Goal: Task Accomplishment & Management: Manage account settings

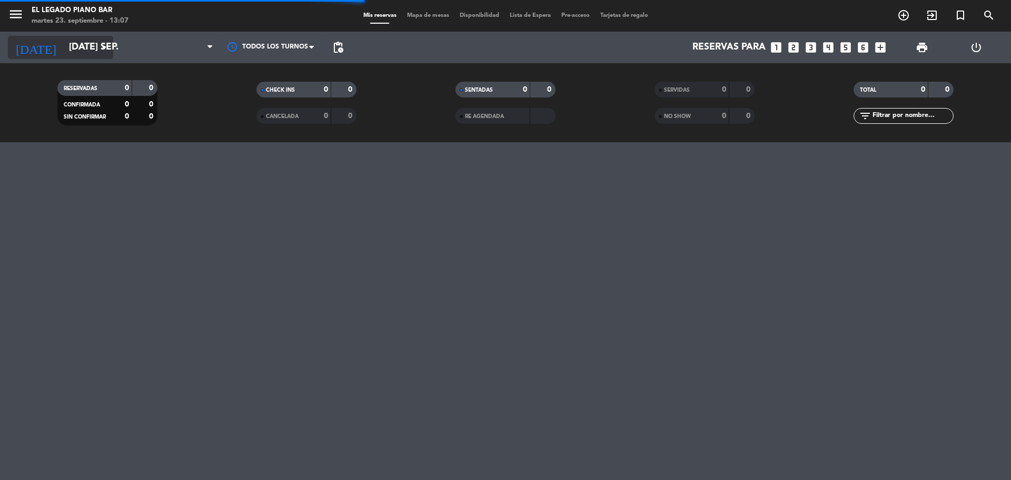
click at [94, 45] on input "[DATE] sep." at bounding box center [125, 47] width 122 height 21
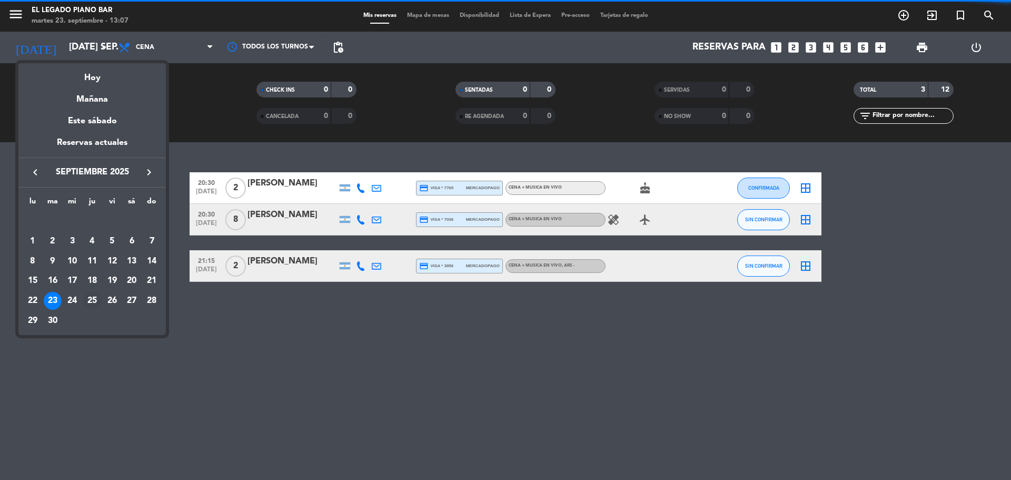
click at [94, 302] on div "25" at bounding box center [92, 301] width 18 height 18
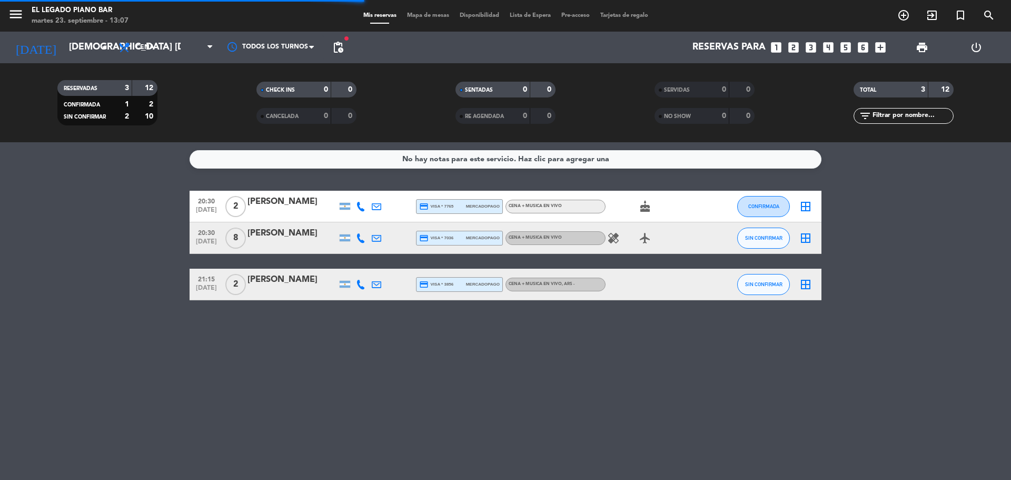
click at [329, 46] on span "pending_actions" at bounding box center [338, 47] width 21 height 21
click at [340, 48] on span "pending_actions" at bounding box center [338, 47] width 13 height 13
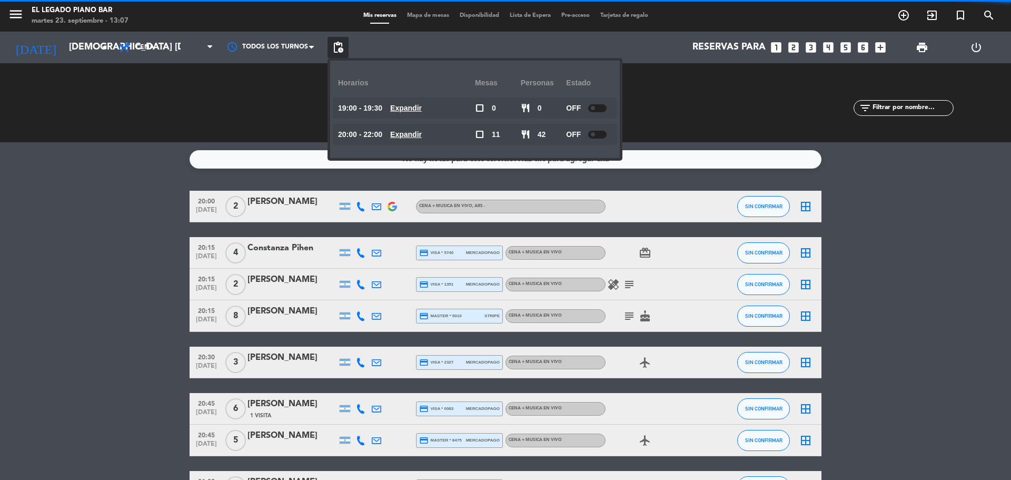
click at [340, 47] on span "pending_actions" at bounding box center [338, 47] width 13 height 13
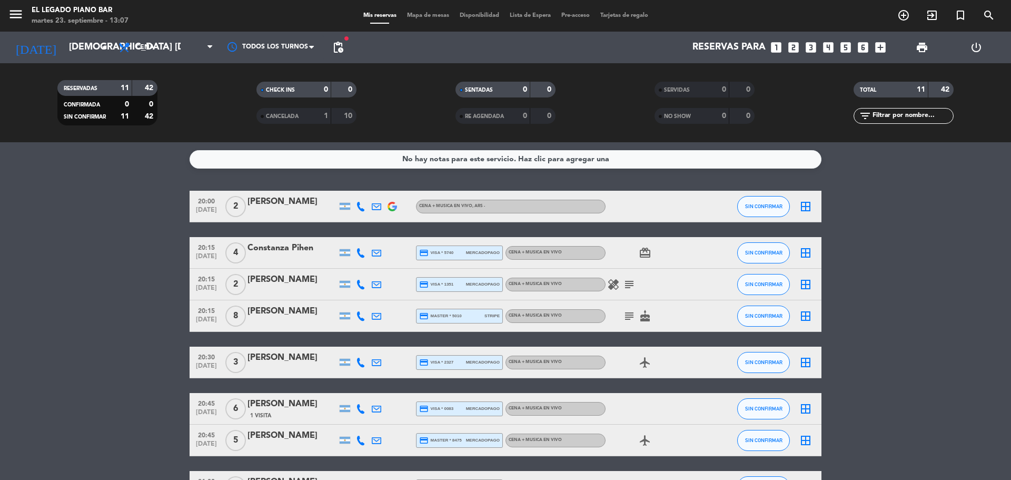
click at [340, 47] on span "pending_actions" at bounding box center [338, 47] width 13 height 13
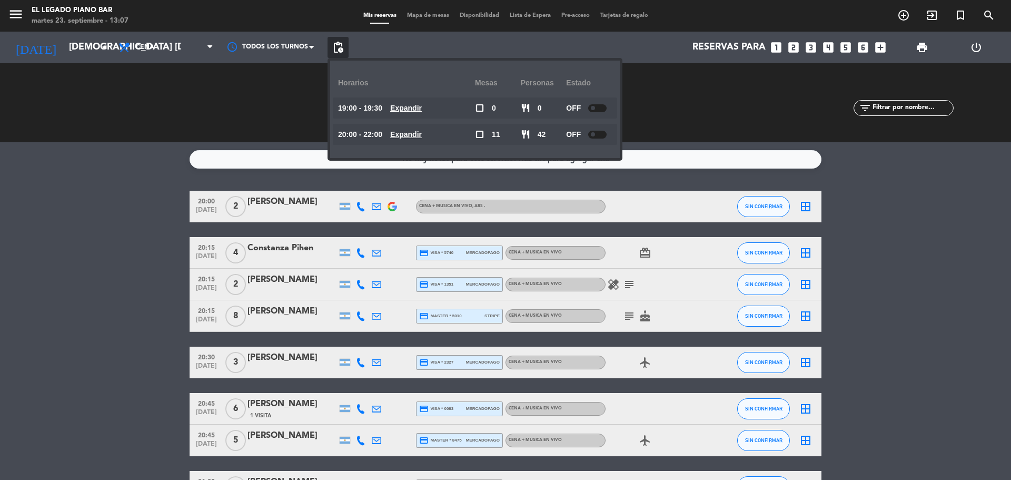
click at [340, 47] on span "pending_actions" at bounding box center [338, 47] width 13 height 13
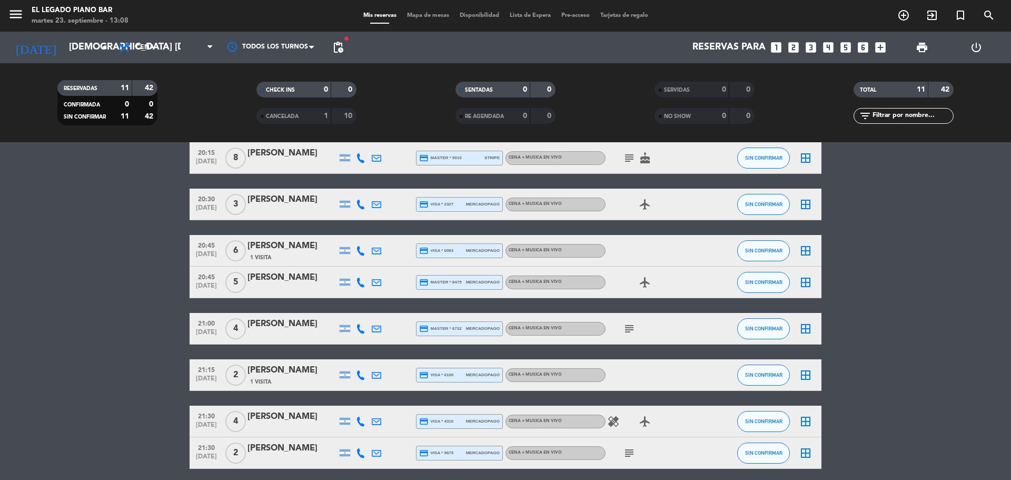
scroll to position [200, 0]
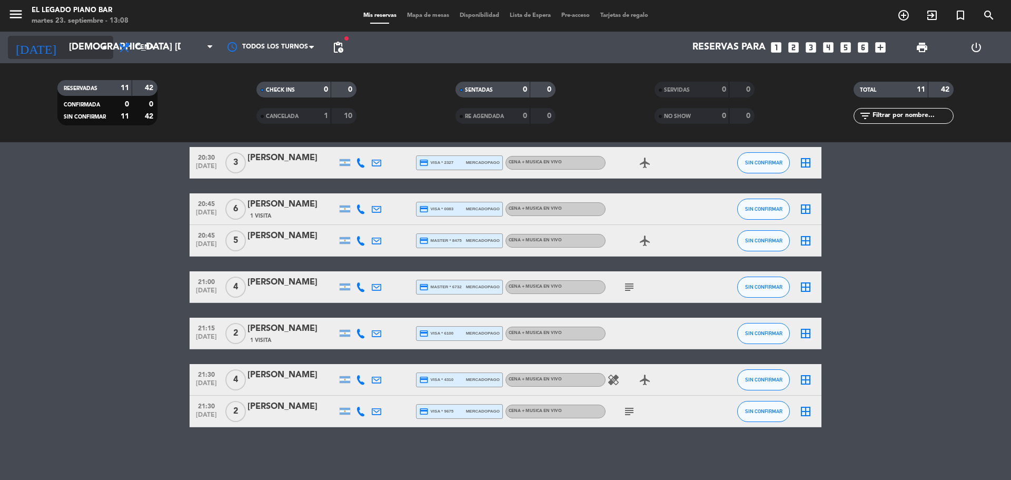
click at [67, 51] on input "jue. 25 sep." at bounding box center [125, 47] width 122 height 21
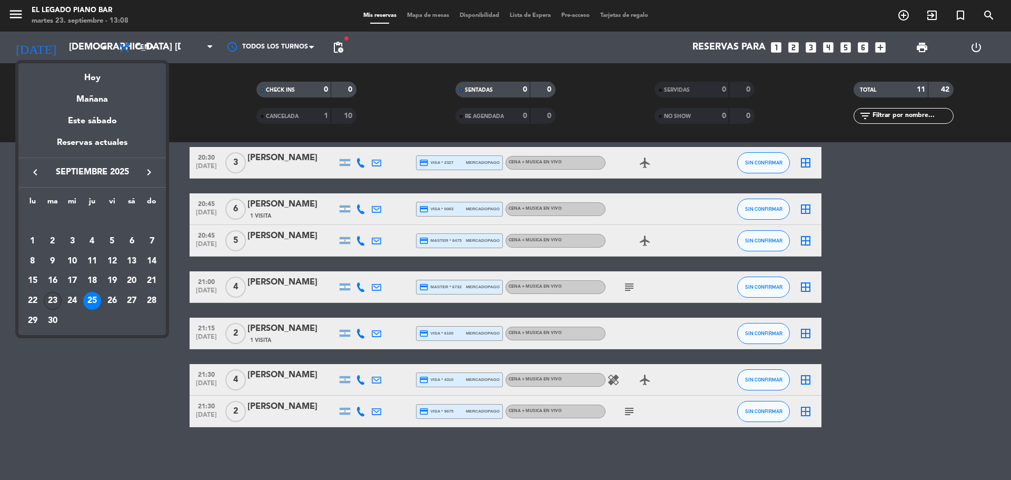
click at [56, 299] on div "23" at bounding box center [53, 301] width 18 height 18
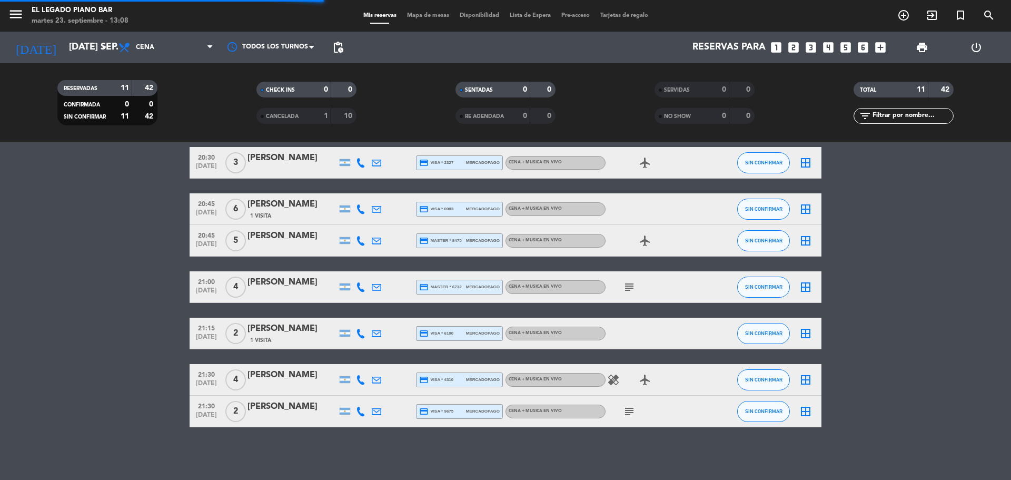
scroll to position [0, 0]
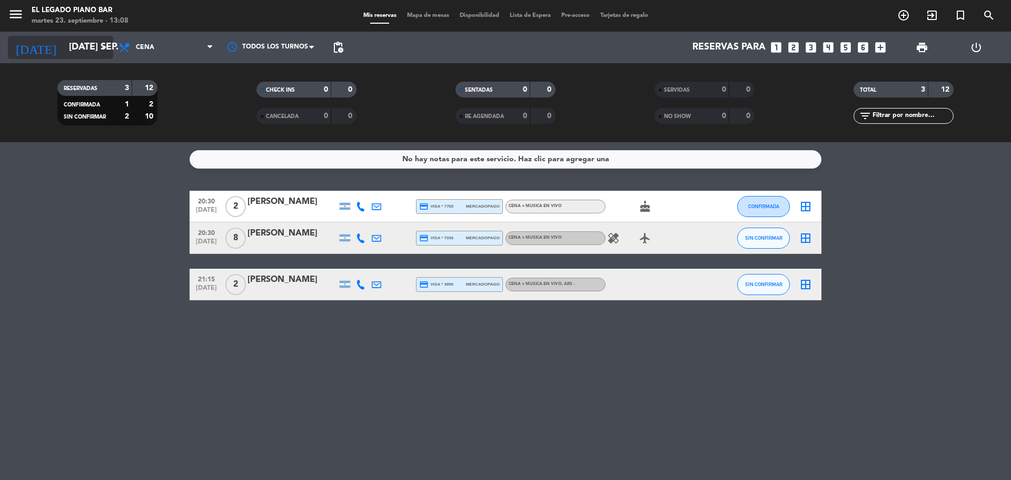
click at [96, 54] on input "[DATE] sep." at bounding box center [125, 47] width 122 height 21
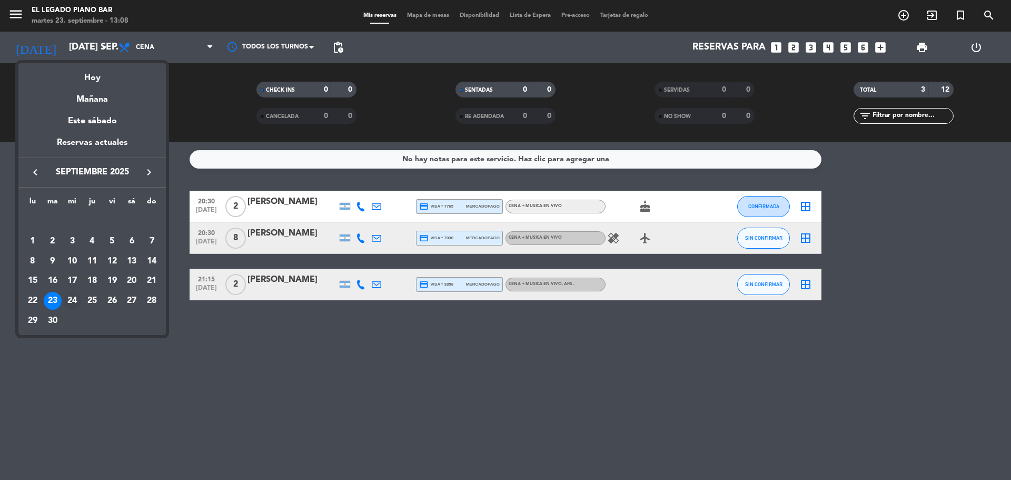
click at [71, 298] on div "24" at bounding box center [72, 301] width 18 height 18
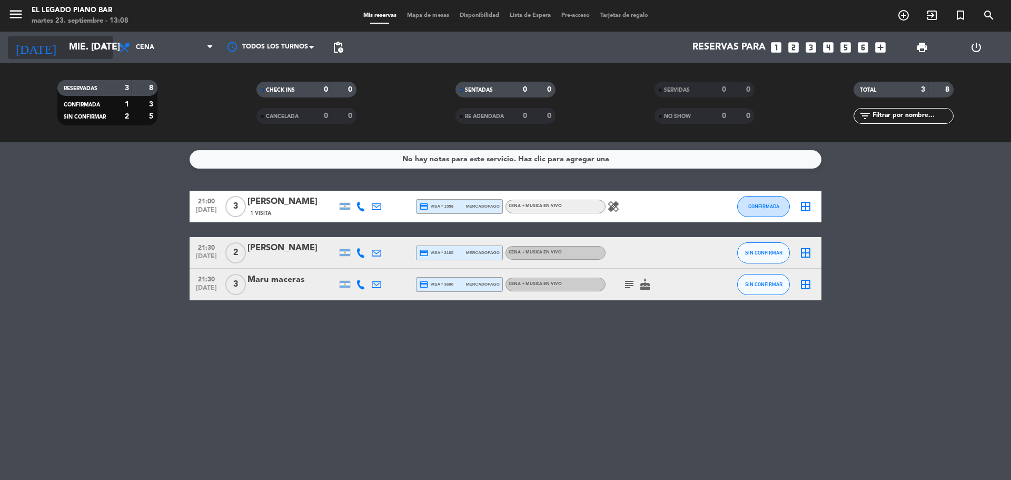
click at [64, 49] on input "mié. 24 sep." at bounding box center [125, 47] width 122 height 21
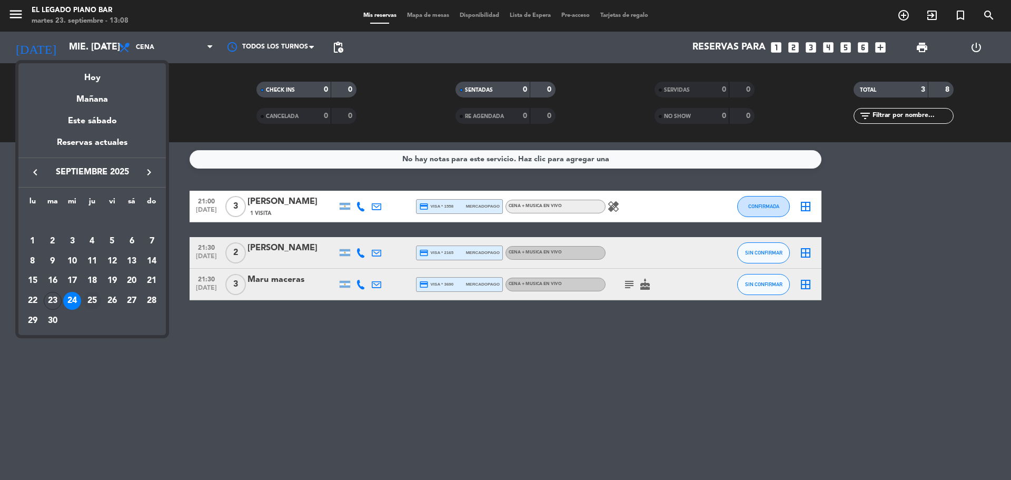
click at [93, 296] on div "25" at bounding box center [92, 301] width 18 height 18
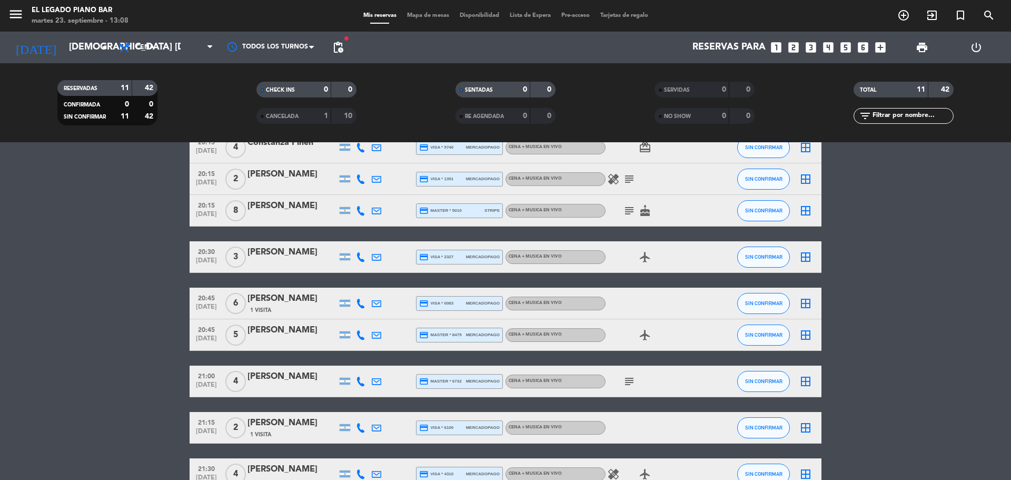
scroll to position [158, 0]
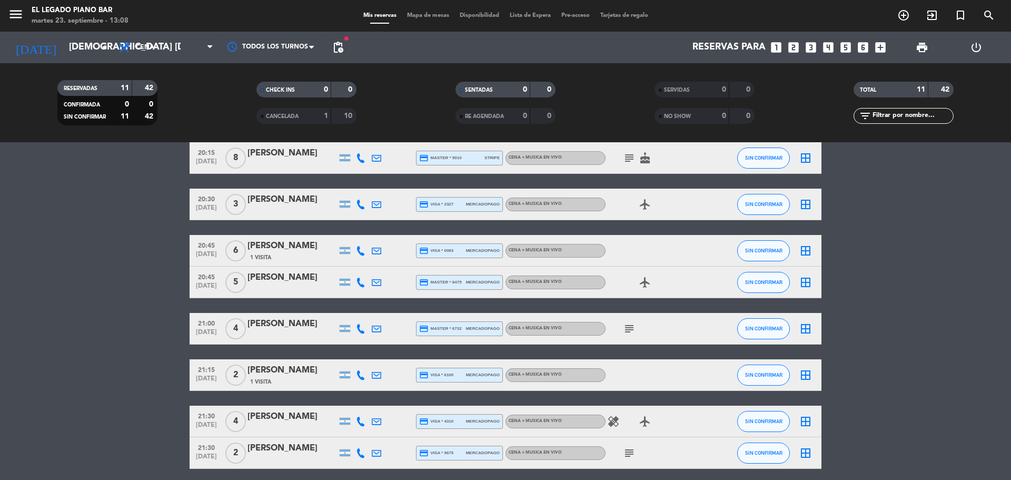
click at [92, 34] on div "today jue. 25 sep. arrow_drop_down" at bounding box center [60, 48] width 105 height 32
click at [90, 48] on input "jue. 25 sep." at bounding box center [125, 47] width 122 height 21
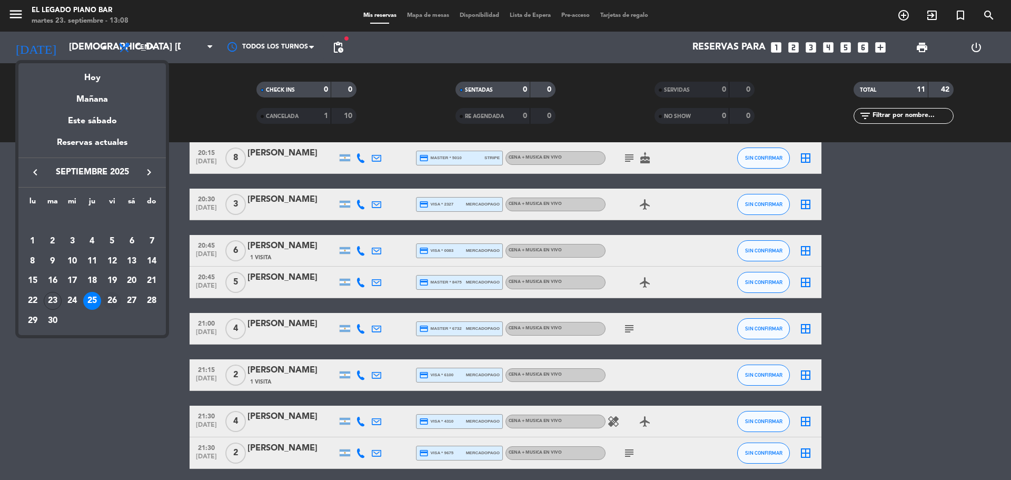
click at [115, 291] on td "26" at bounding box center [112, 301] width 20 height 20
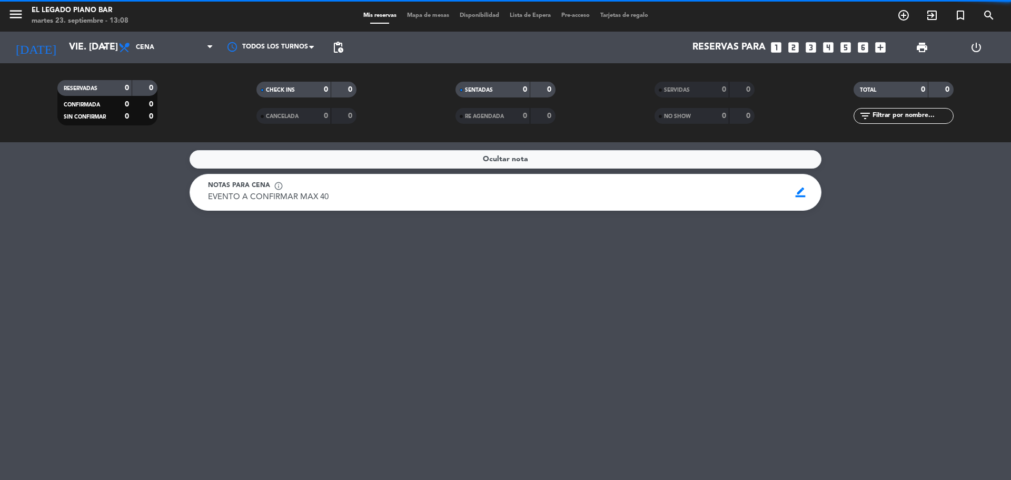
scroll to position [0, 0]
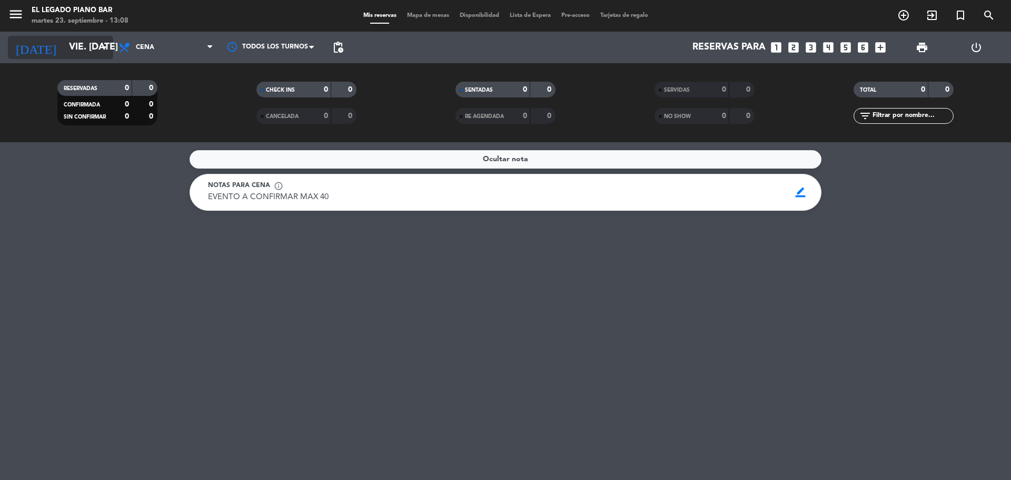
click at [68, 52] on input "vie. 26 sep." at bounding box center [125, 47] width 122 height 21
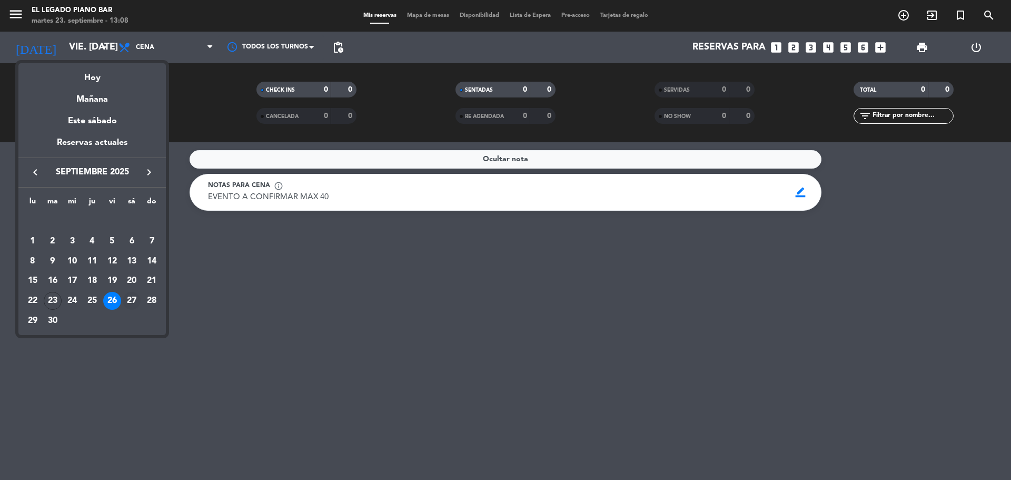
click at [133, 292] on div "27" at bounding box center [132, 301] width 18 height 18
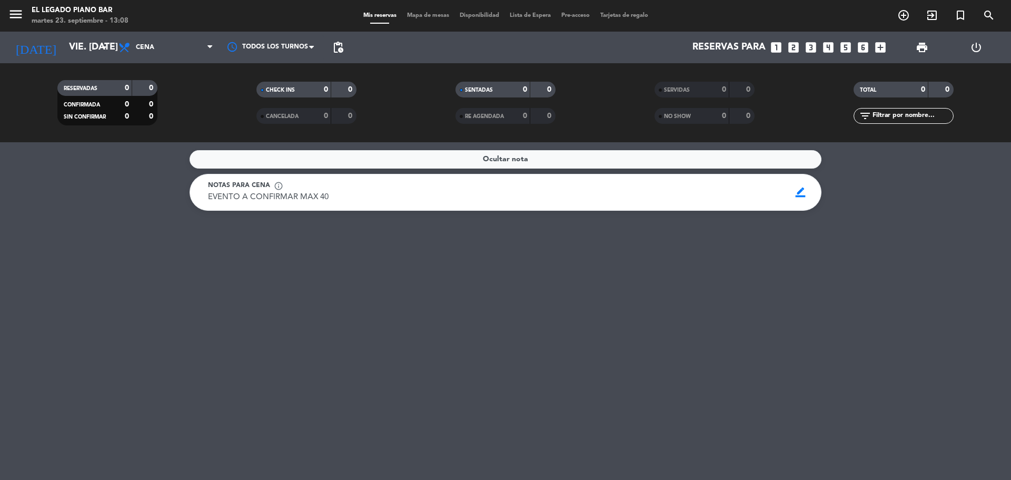
type input "sáb. [DATE]"
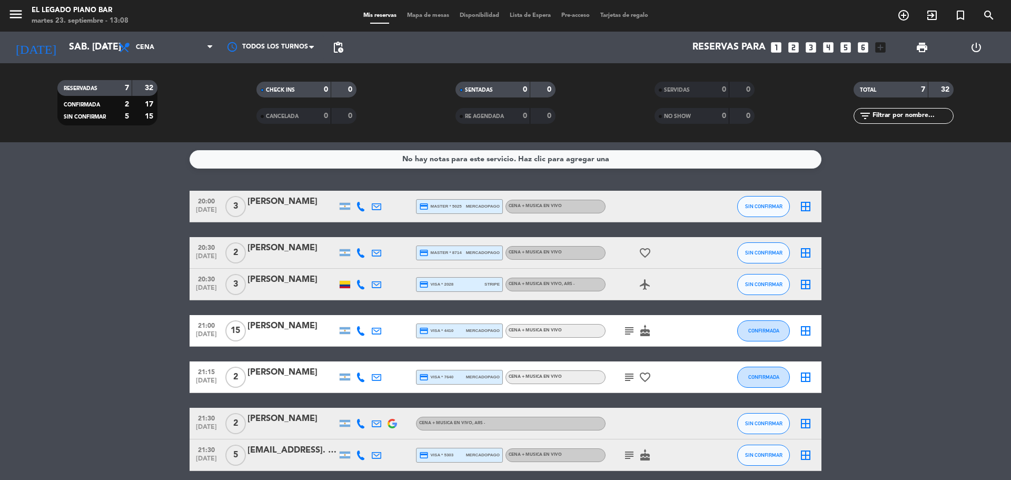
scroll to position [44, 0]
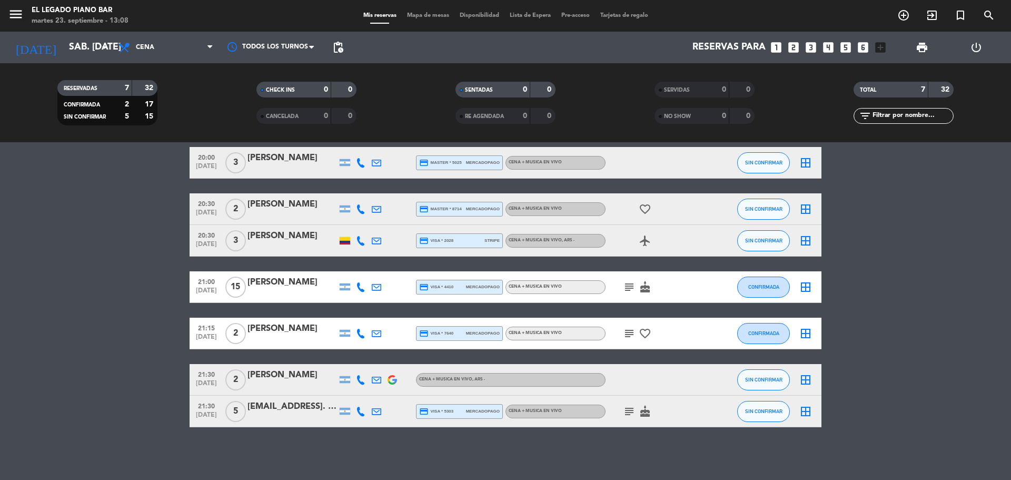
click at [287, 378] on div "[PERSON_NAME]" at bounding box center [293, 375] width 90 height 14
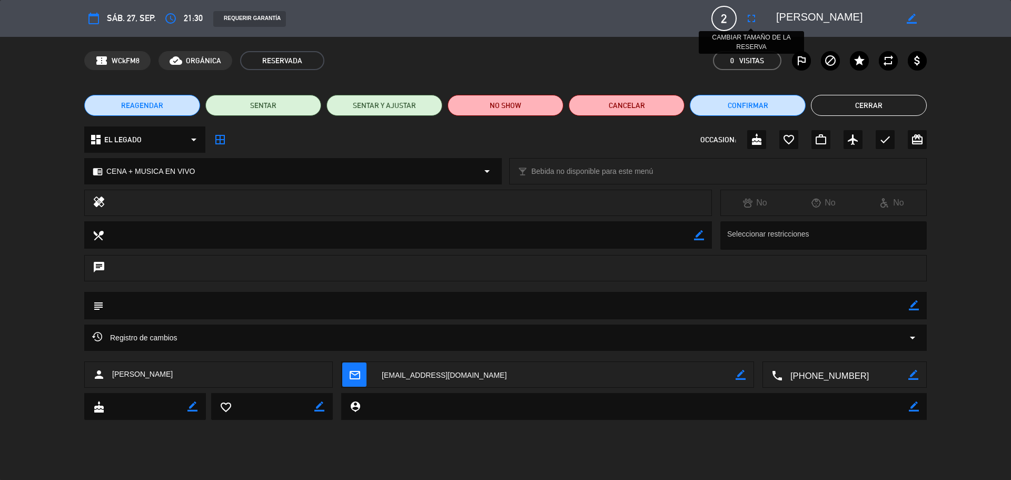
click at [753, 20] on icon "fullscreen" at bounding box center [751, 18] width 13 height 13
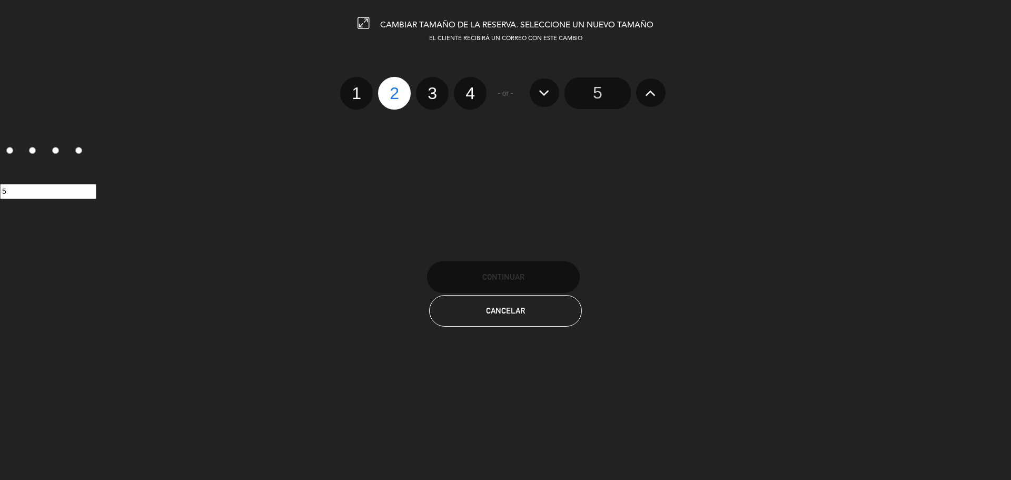
click at [640, 92] on button at bounding box center [650, 92] width 29 height 28
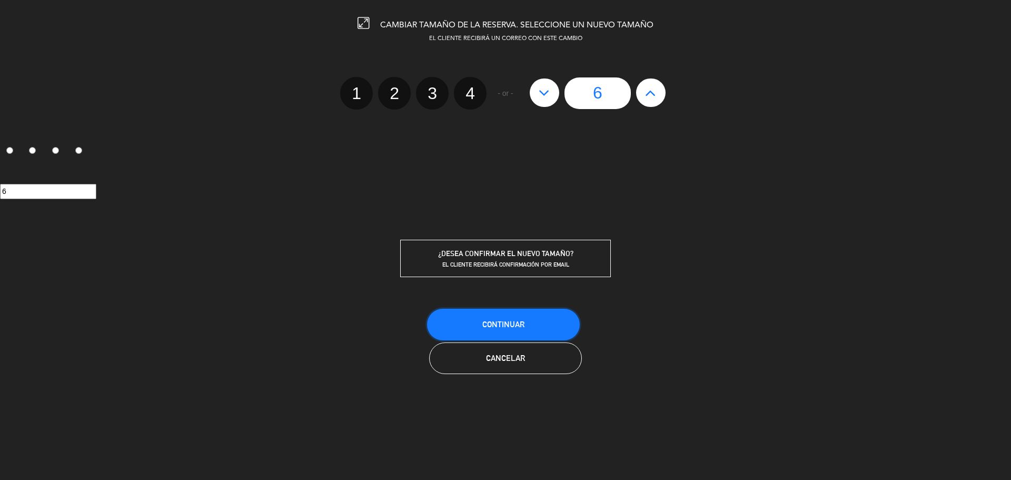
click at [536, 317] on button "Continuar" at bounding box center [503, 325] width 153 height 32
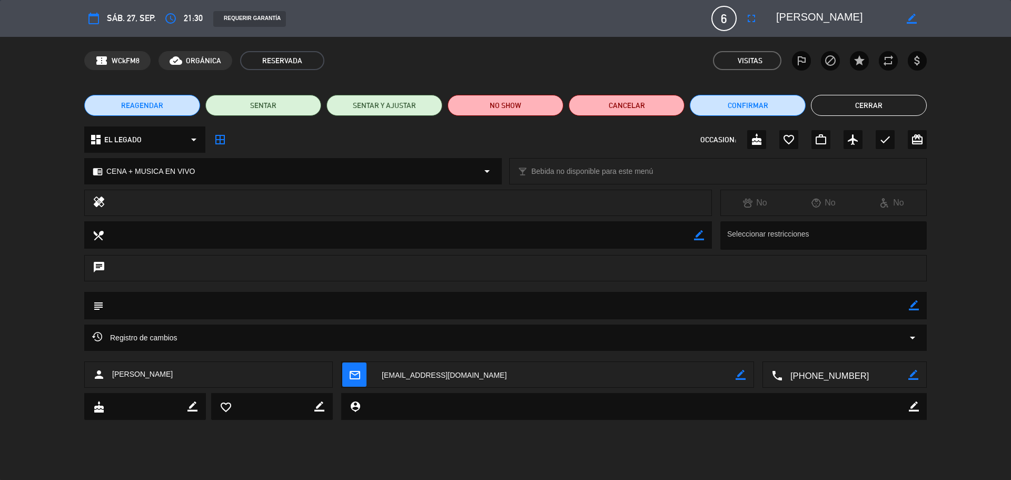
click at [853, 107] on button "Cerrar" at bounding box center [869, 105] width 116 height 21
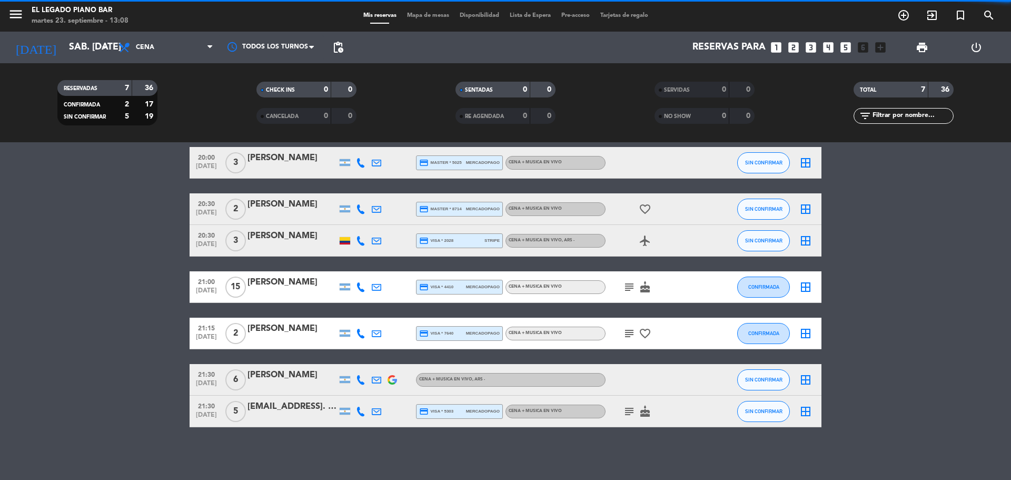
scroll to position [0, 0]
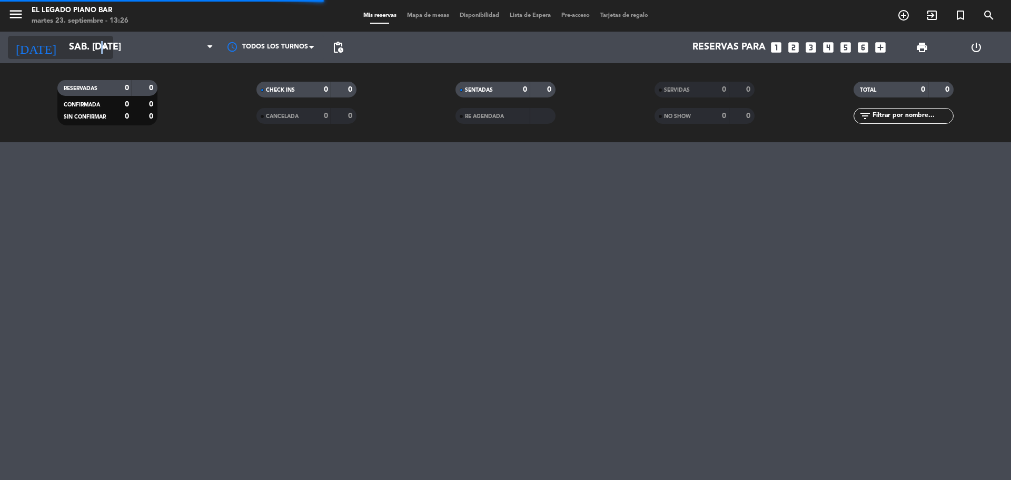
click at [100, 48] on icon "arrow_drop_down" at bounding box center [104, 47] width 13 height 13
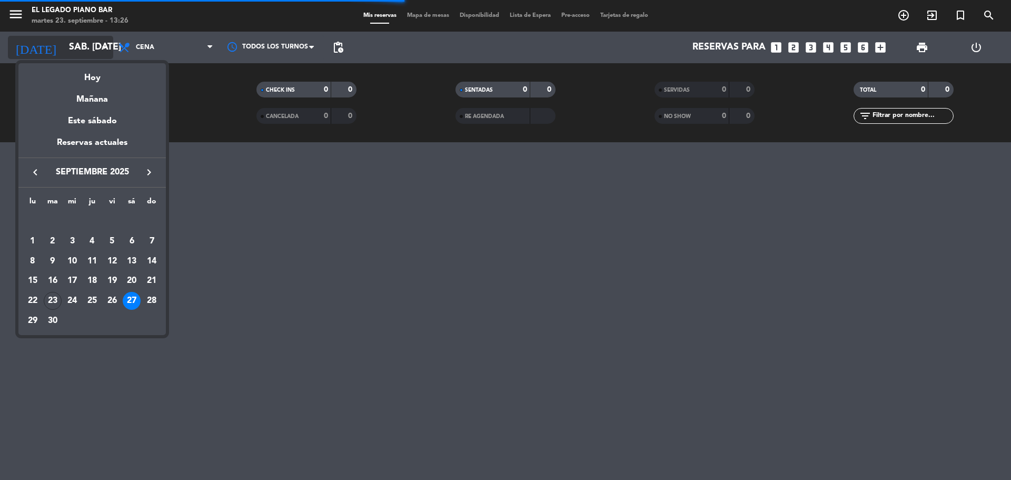
click at [100, 48] on div at bounding box center [505, 240] width 1011 height 480
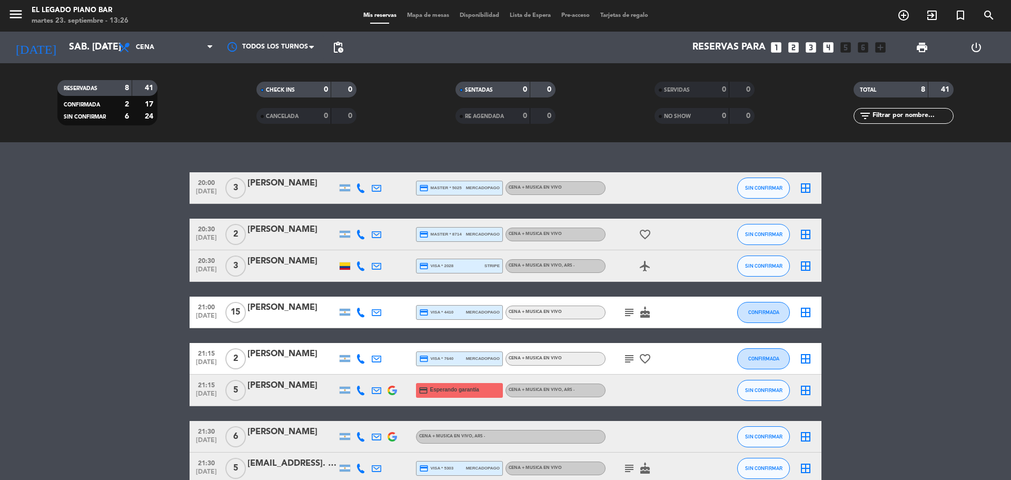
scroll to position [53, 0]
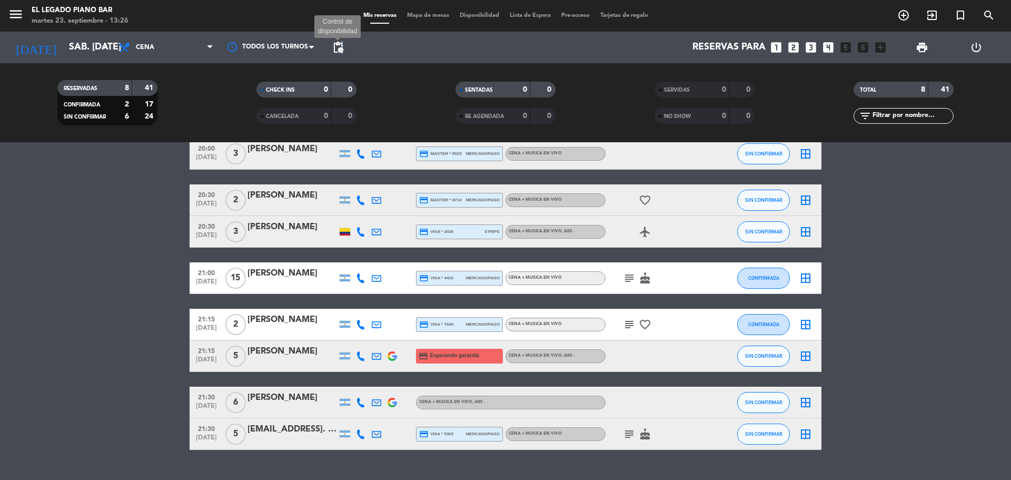
click at [342, 45] on span "pending_actions" at bounding box center [338, 47] width 13 height 13
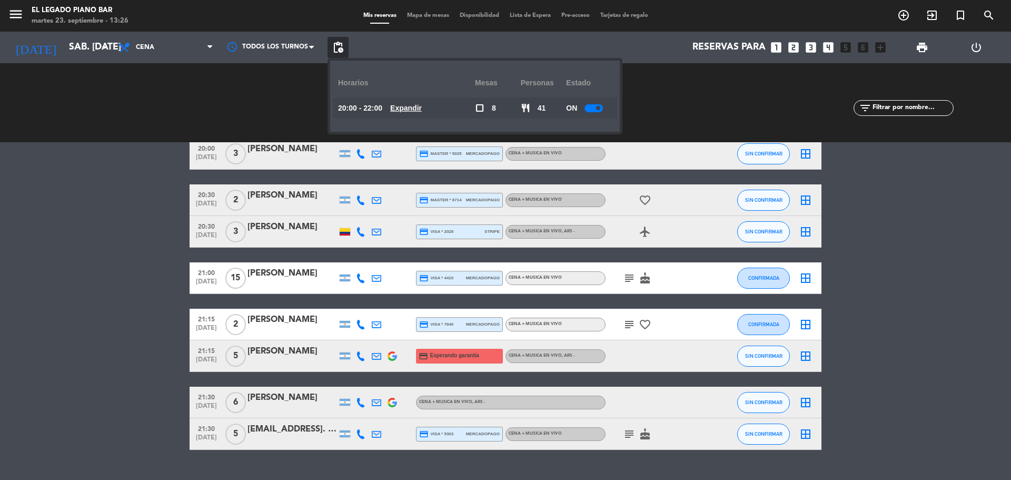
click at [599, 109] on span at bounding box center [598, 108] width 4 height 4
click at [662, 117] on div "SERVIDAS 0 0 NO SHOW 0 0" at bounding box center [704, 103] width 199 height 58
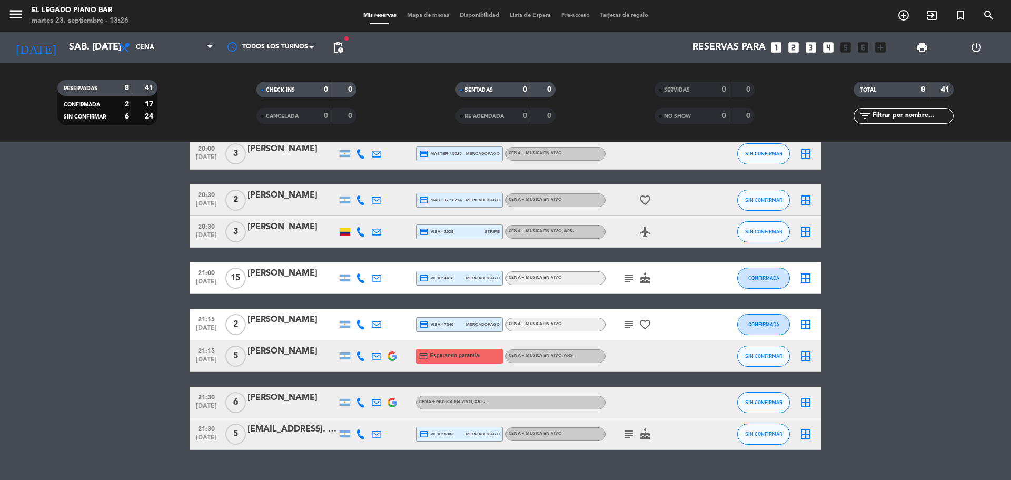
click at [475, 355] on span "Esperando garantía" at bounding box center [454, 355] width 49 height 8
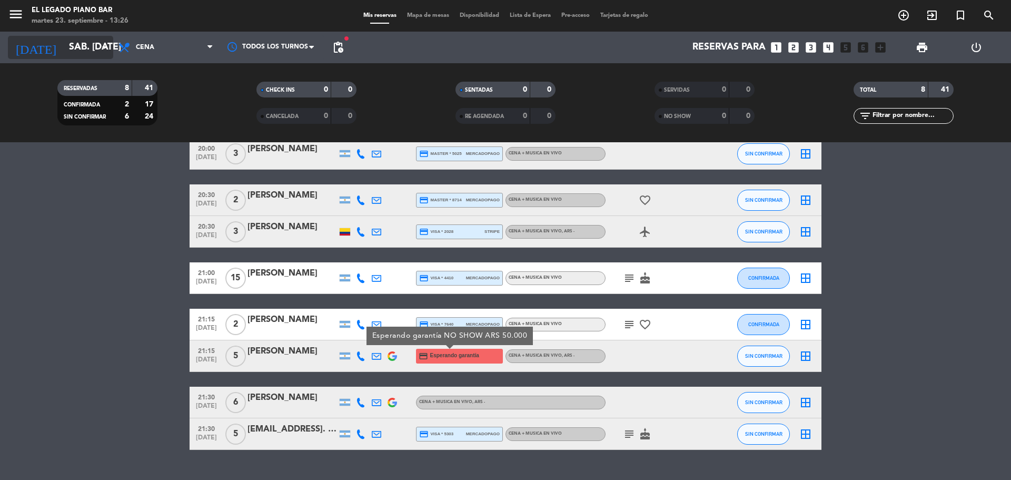
click at [88, 52] on input "sáb. [DATE]" at bounding box center [125, 47] width 122 height 21
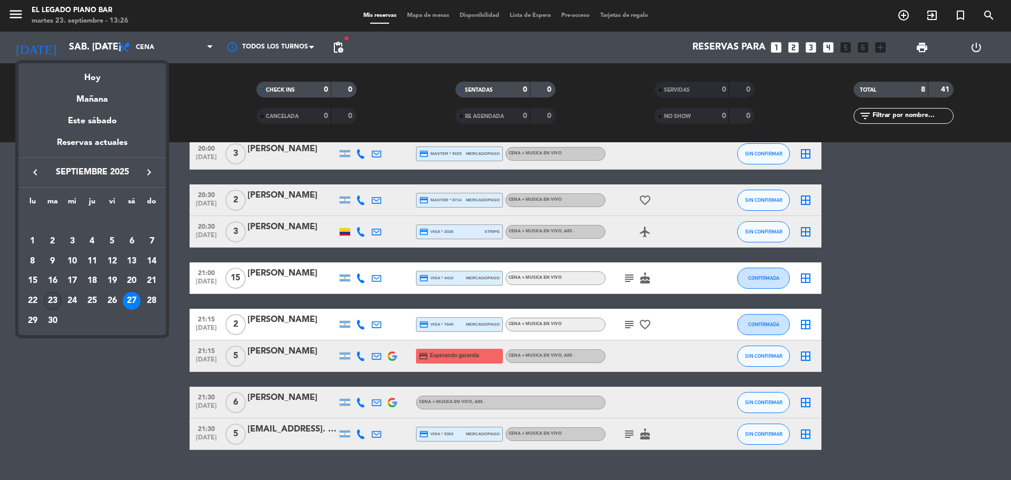
click at [59, 304] on div "23" at bounding box center [53, 301] width 18 height 18
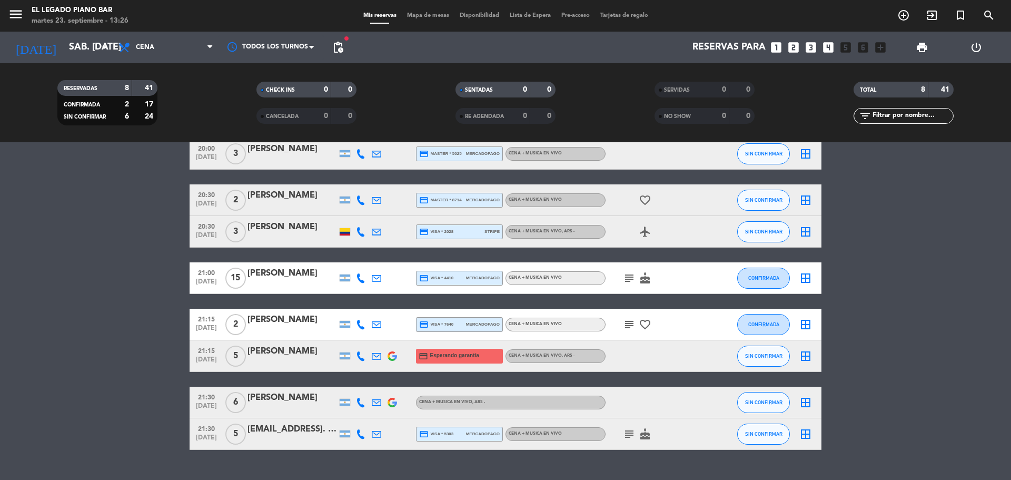
type input "[DATE] sep."
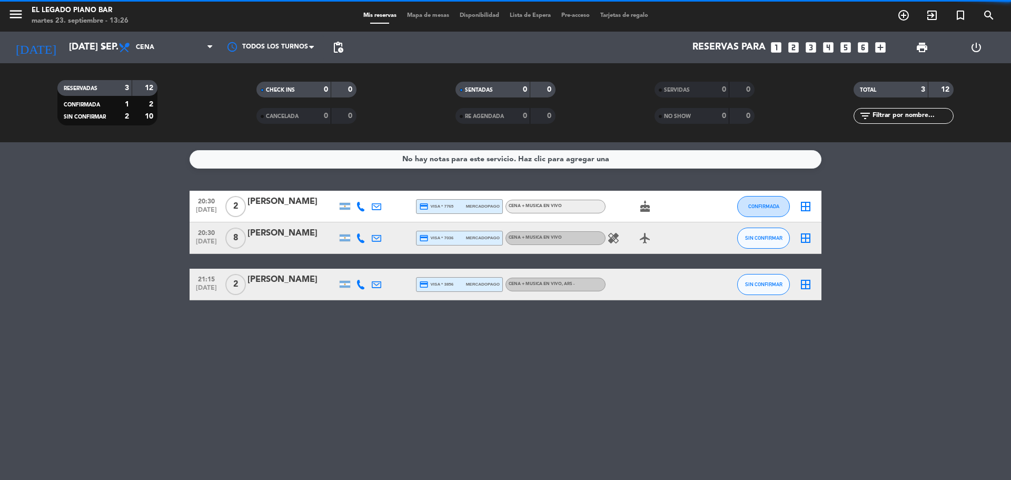
scroll to position [0, 0]
